Goal: Find specific page/section: Find specific page/section

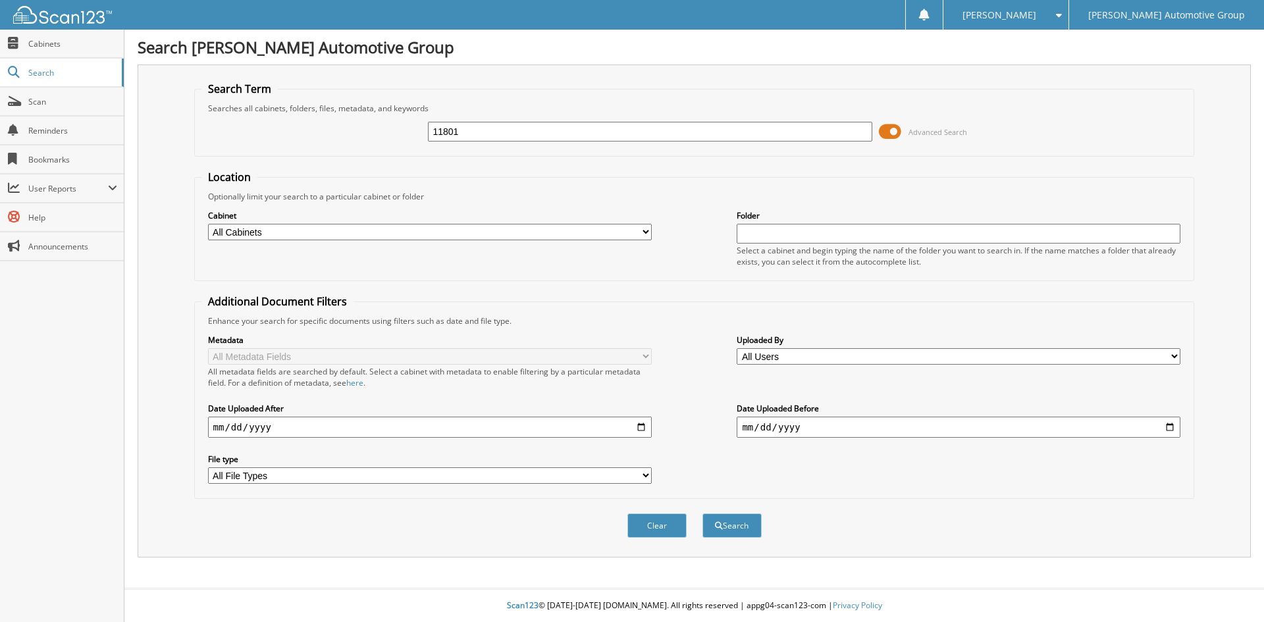
type input "11801"
click at [703, 514] on button "Search" at bounding box center [732, 526] width 59 height 24
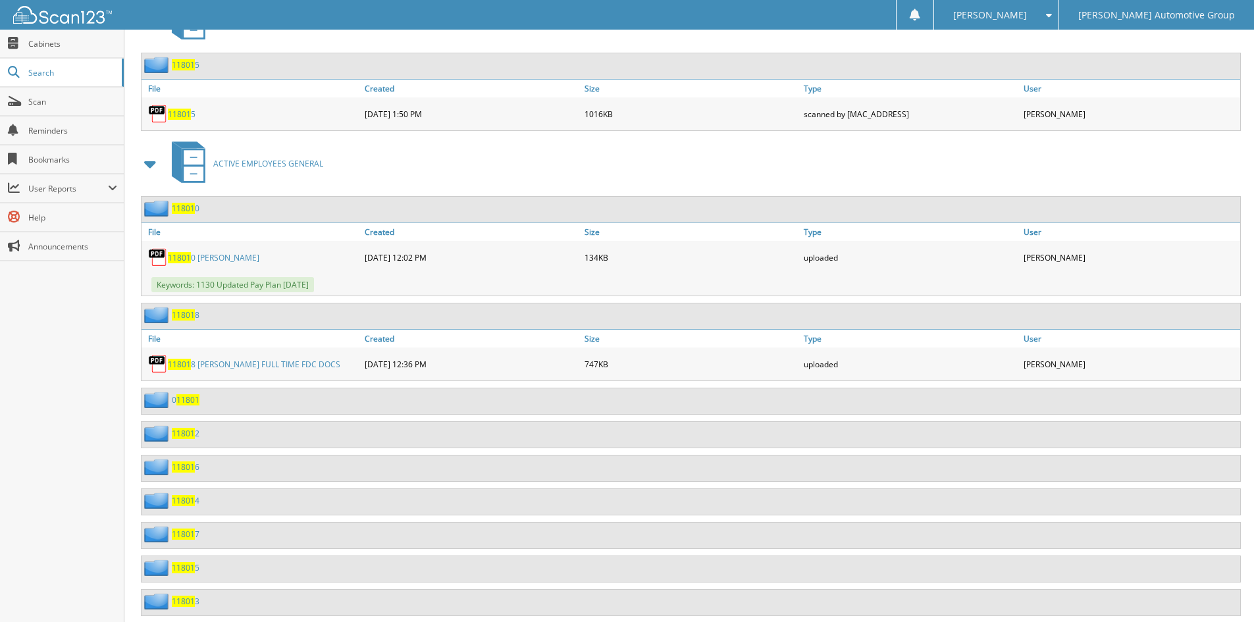
scroll to position [659, 0]
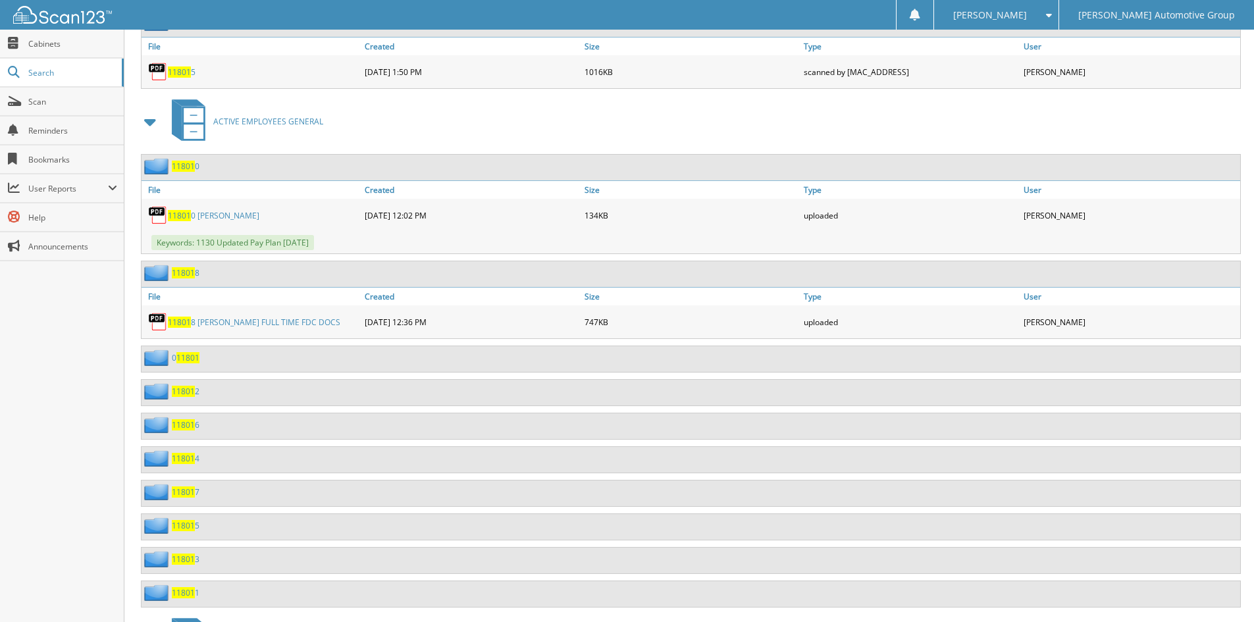
click at [188, 361] on span "11801" at bounding box center [187, 357] width 23 height 11
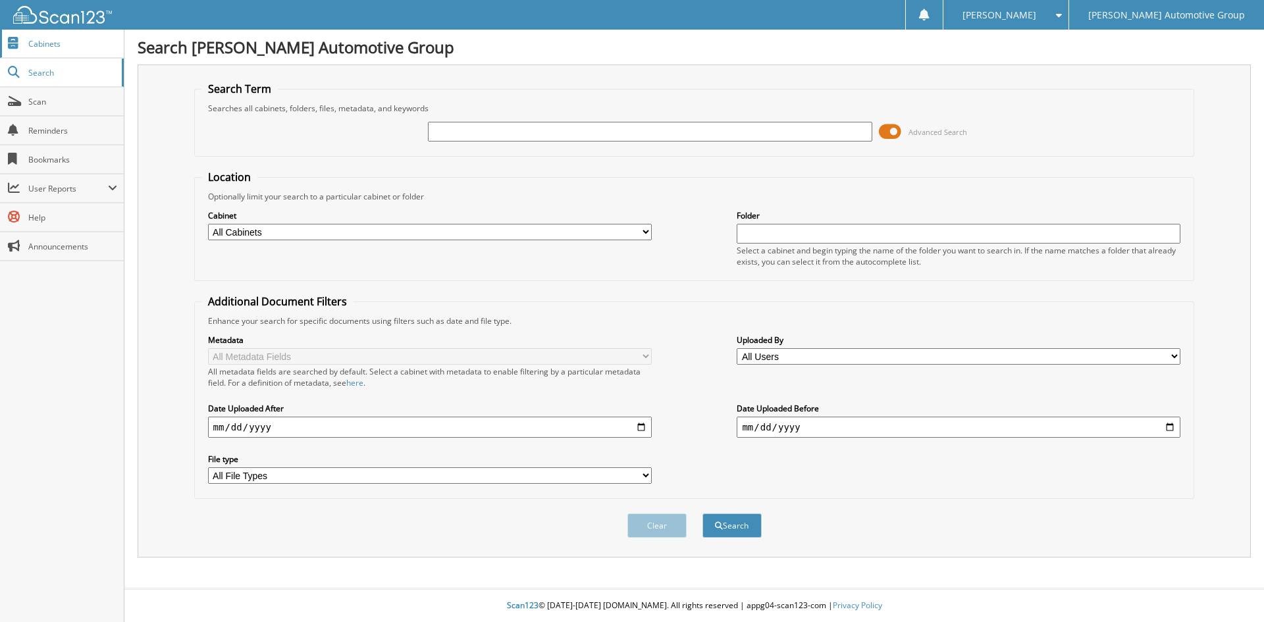
click at [79, 49] on link "Cabinets" at bounding box center [62, 44] width 124 height 28
type input "14554"
click at [703, 514] on button "Search" at bounding box center [732, 526] width 59 height 24
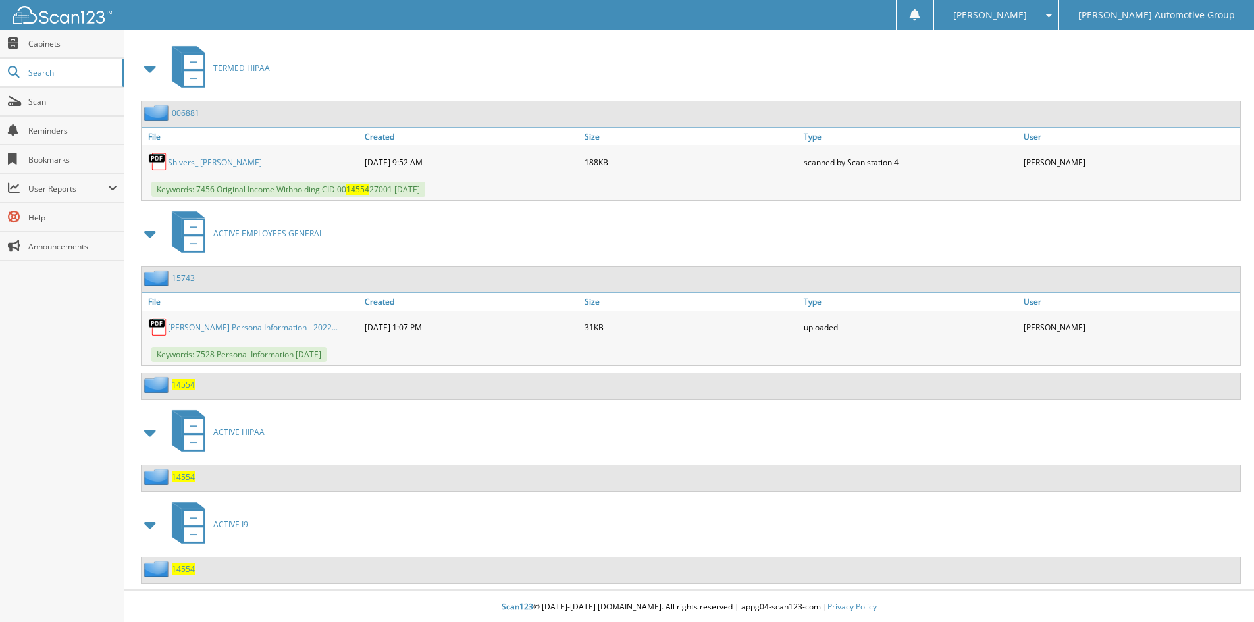
scroll to position [570, 0]
click at [192, 475] on span "14554" at bounding box center [183, 475] width 23 height 11
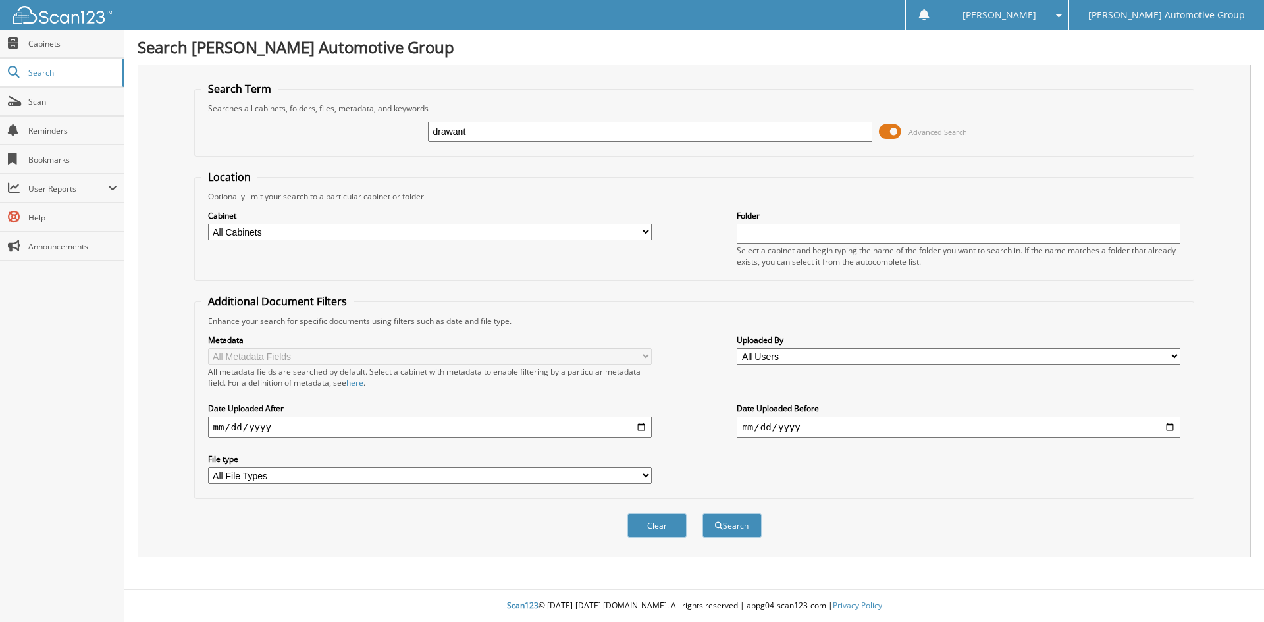
type input "drawant gary"
click at [703, 514] on button "Search" at bounding box center [732, 526] width 59 height 24
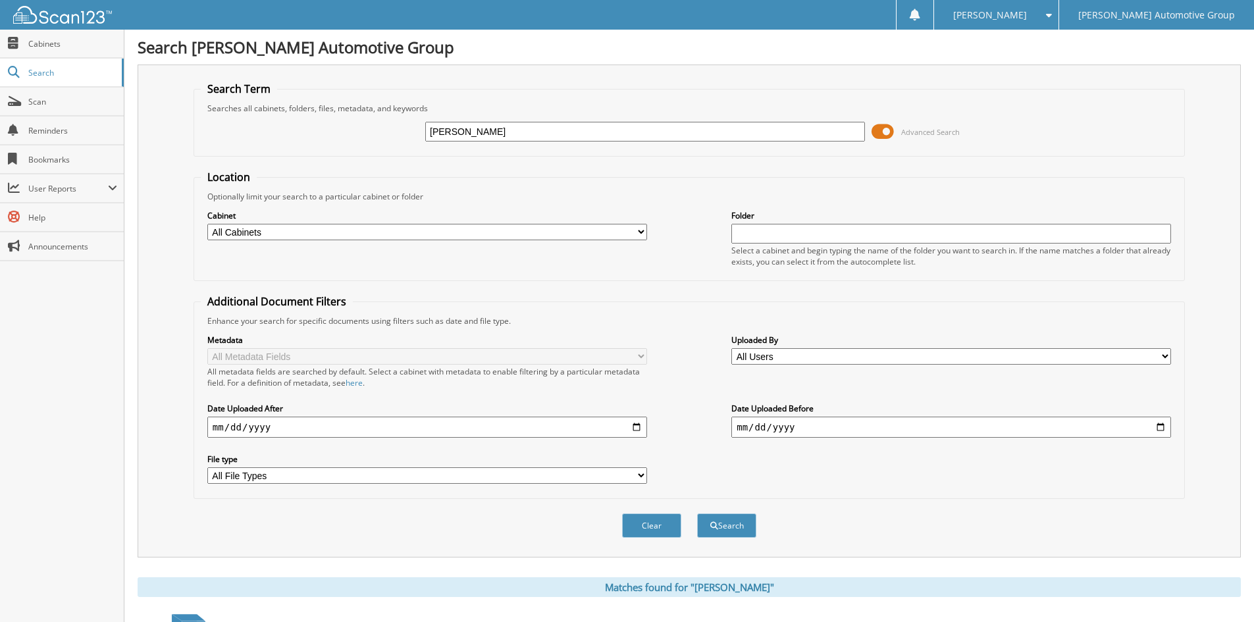
click at [530, 137] on input "drawant gary" at bounding box center [645, 132] width 440 height 20
type input "14507"
click at [697, 514] on button "Search" at bounding box center [726, 526] width 59 height 24
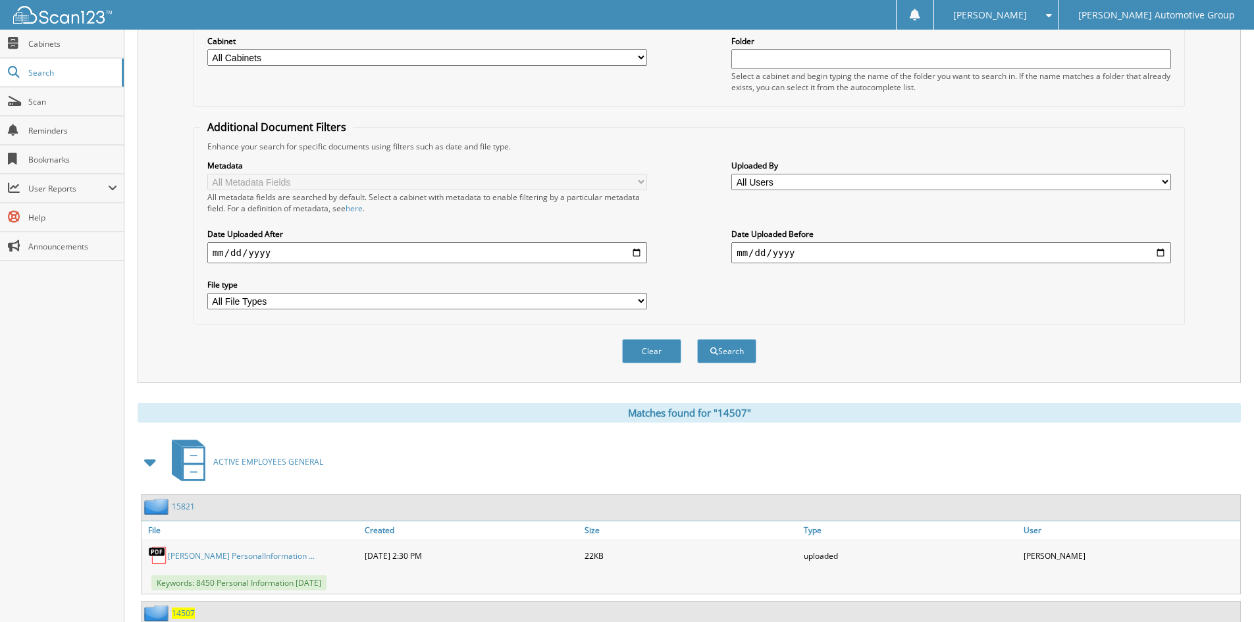
scroll to position [405, 0]
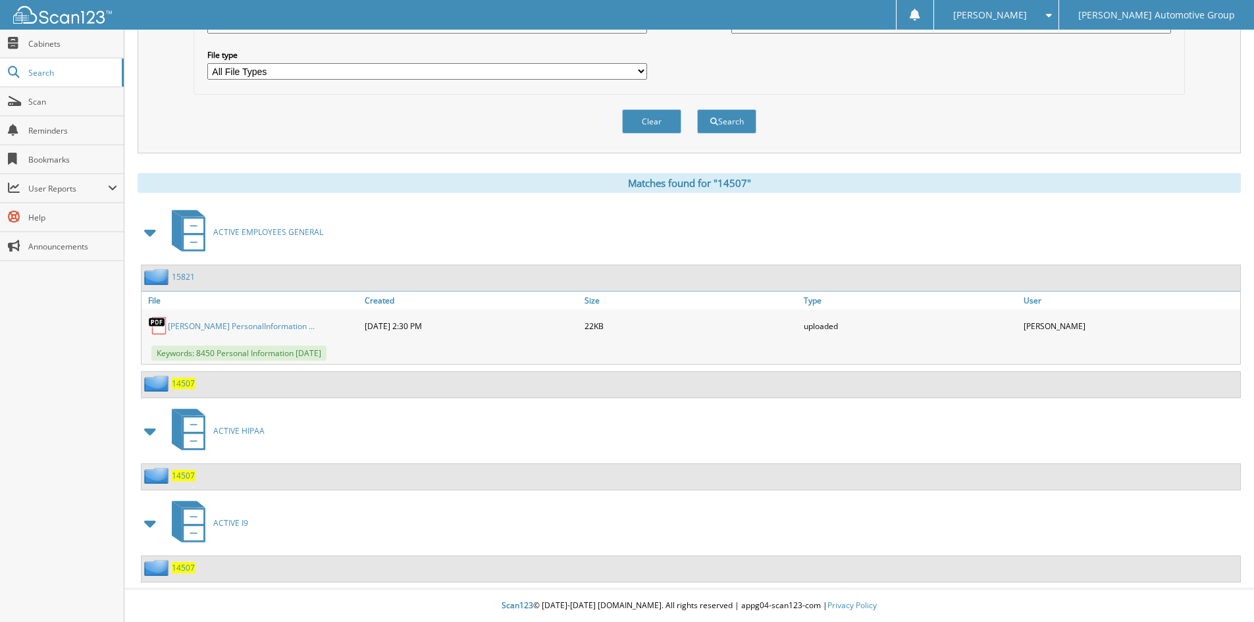
click at [188, 479] on span "14507" at bounding box center [183, 475] width 23 height 11
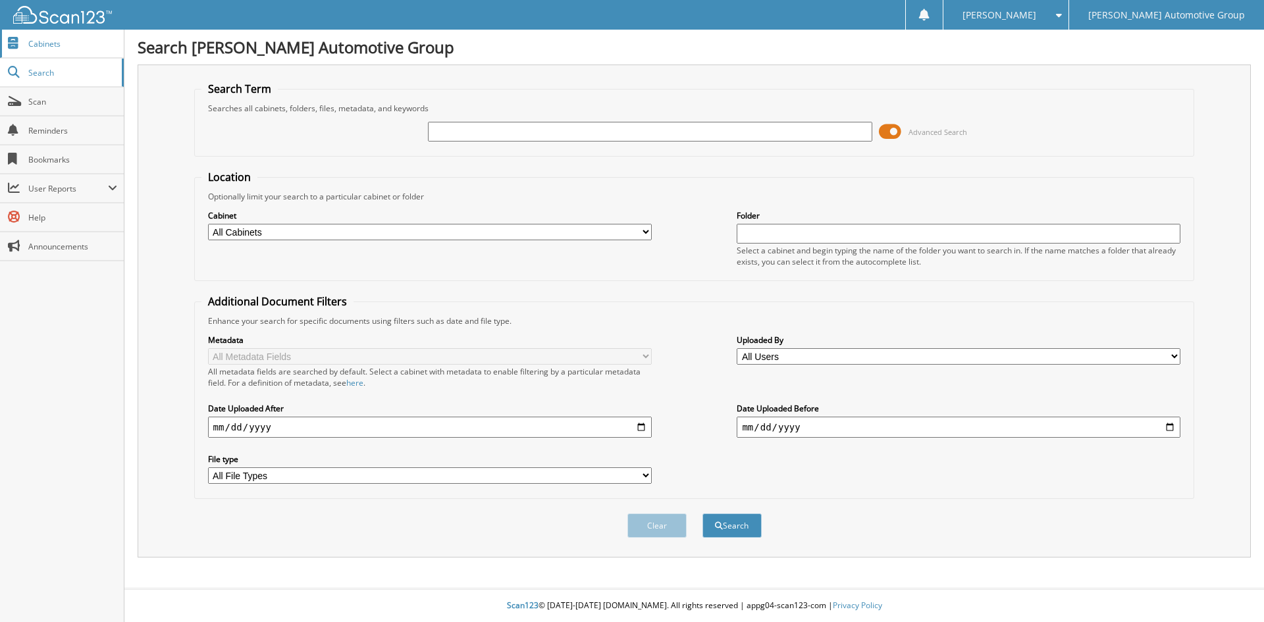
click at [99, 38] on span "Cabinets" at bounding box center [72, 43] width 89 height 11
